Goal: Task Accomplishment & Management: Manage account settings

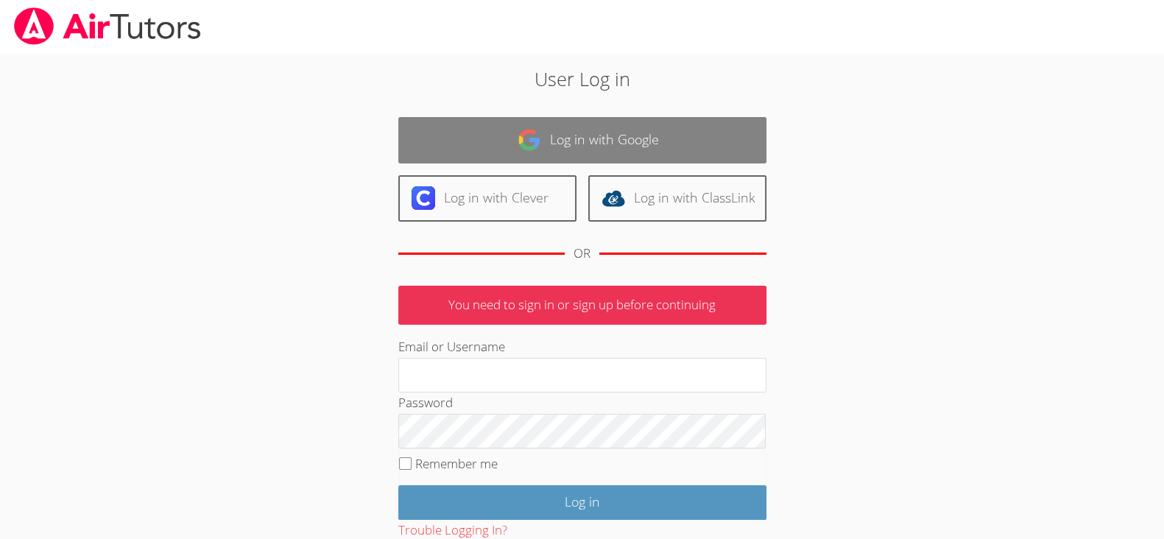
type input "charlottestephens@airtutors.org"
click at [606, 131] on link "Log in with Google" at bounding box center [582, 140] width 368 height 46
